Goal: Task Accomplishment & Management: Manage account settings

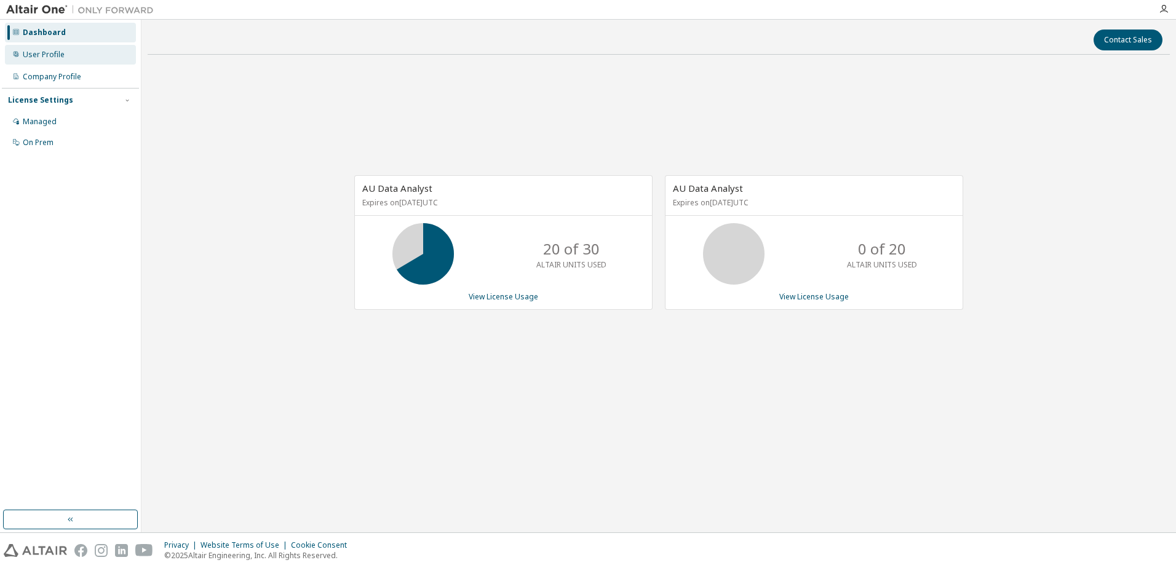
click at [52, 60] on div "User Profile" at bounding box center [70, 55] width 131 height 20
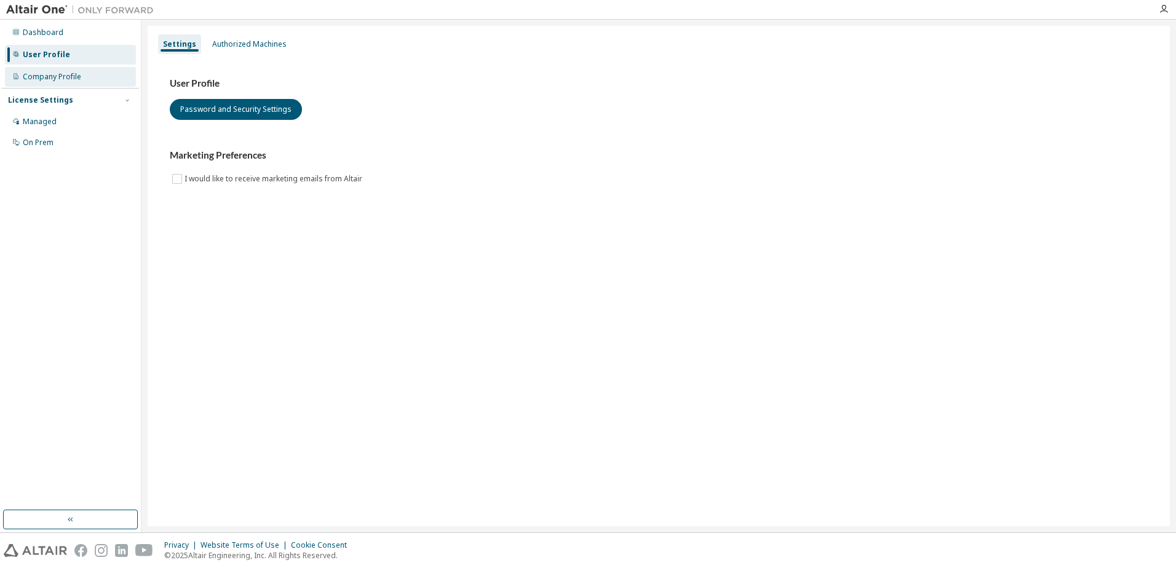
click at [66, 79] on div "Company Profile" at bounding box center [52, 77] width 58 height 10
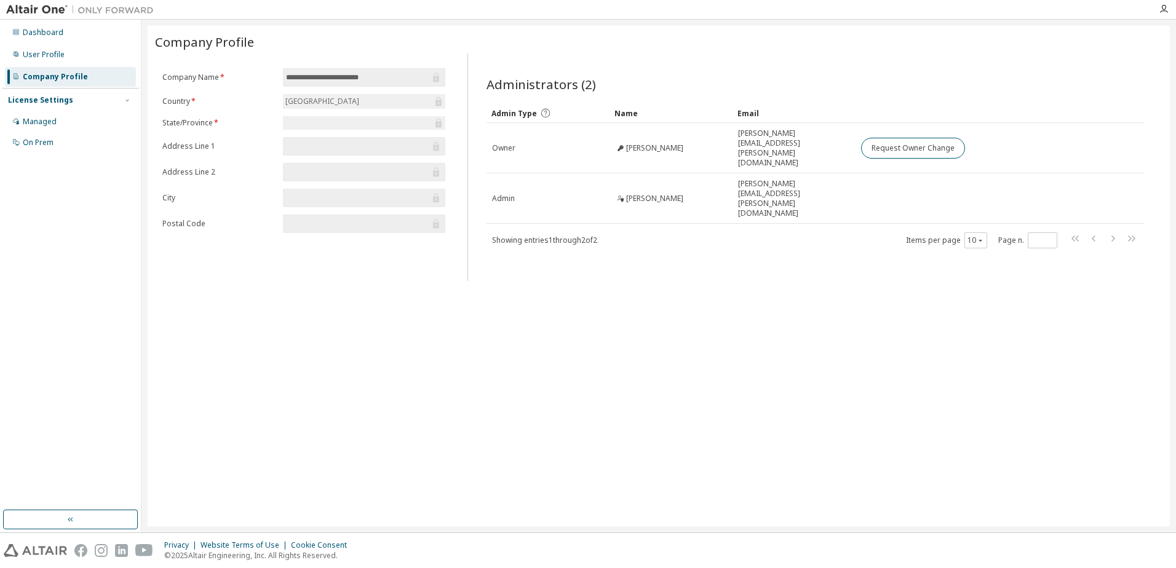
click at [395, 106] on div "United States of America" at bounding box center [364, 101] width 162 height 15
click at [46, 70] on div "Company Profile" at bounding box center [70, 77] width 131 height 20
click at [47, 63] on div "User Profile" at bounding box center [70, 55] width 131 height 20
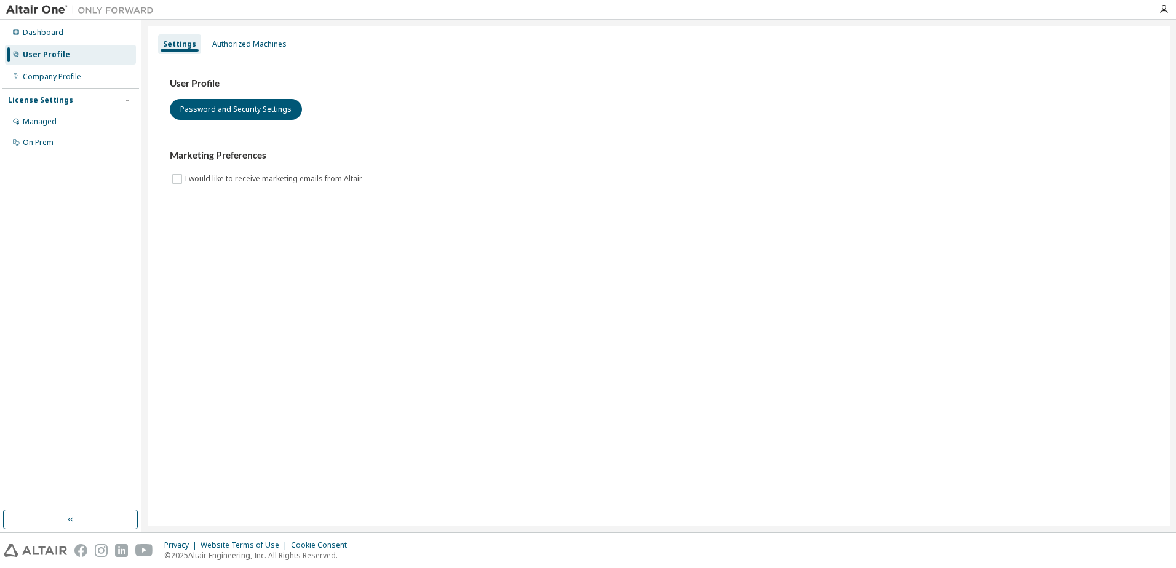
click at [677, 282] on div "Settings Authorized Machines User Profile Password and Security Settings Market…" at bounding box center [659, 276] width 1022 height 501
click at [625, 282] on div "Settings Authorized Machines User Profile Password and Security Settings Market…" at bounding box center [659, 276] width 1022 height 501
click at [87, 49] on div "User Profile" at bounding box center [70, 55] width 131 height 20
click at [80, 41] on div "Dashboard" at bounding box center [70, 33] width 131 height 20
